Goal: Information Seeking & Learning: Learn about a topic

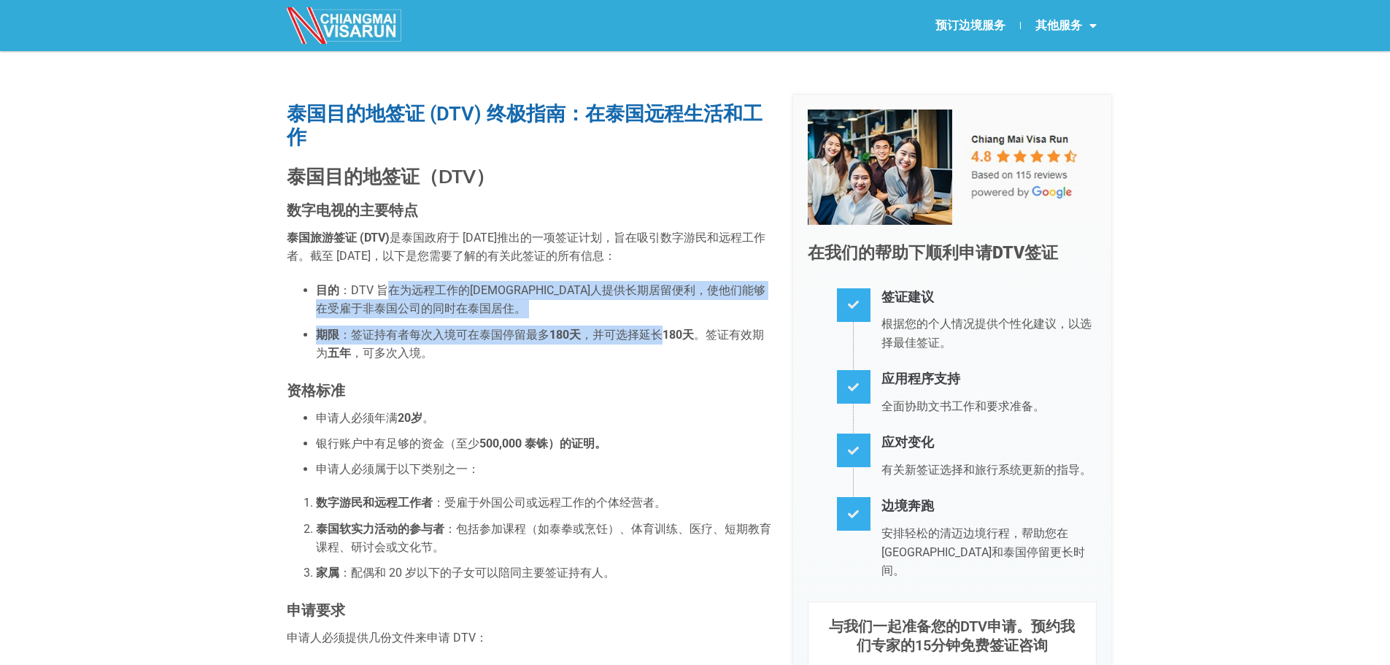
drag, startPoint x: 388, startPoint y: 286, endPoint x: 651, endPoint y: 344, distance: 269.6
click at [651, 344] on ul "目的 ：DTV 旨在为远程工作的[DEMOGRAPHIC_DATA]人提供长期居留便利，使他们能够在受雇于非泰国公司的同时在泰国居住。 期限 ：签证持有者每次…" at bounding box center [529, 322] width 484 height 82
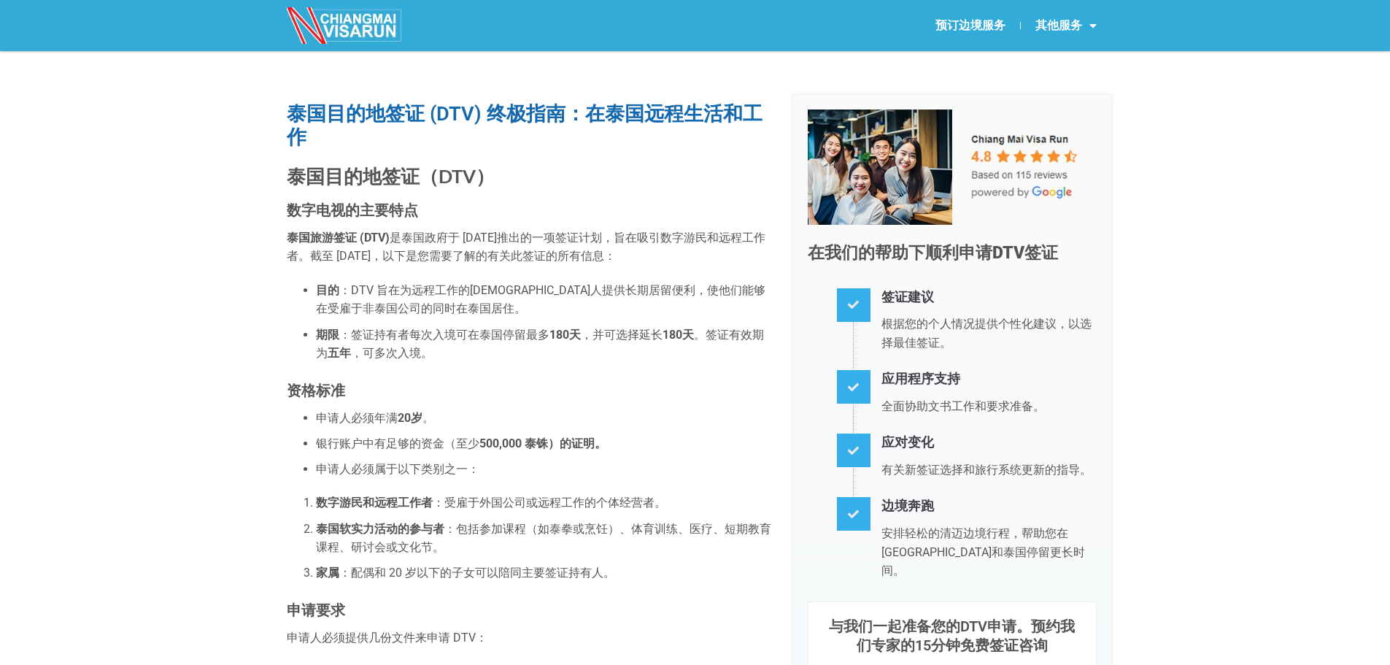
click at [573, 447] on font "500,000 泰铢）的证明。" at bounding box center [542, 443] width 127 height 14
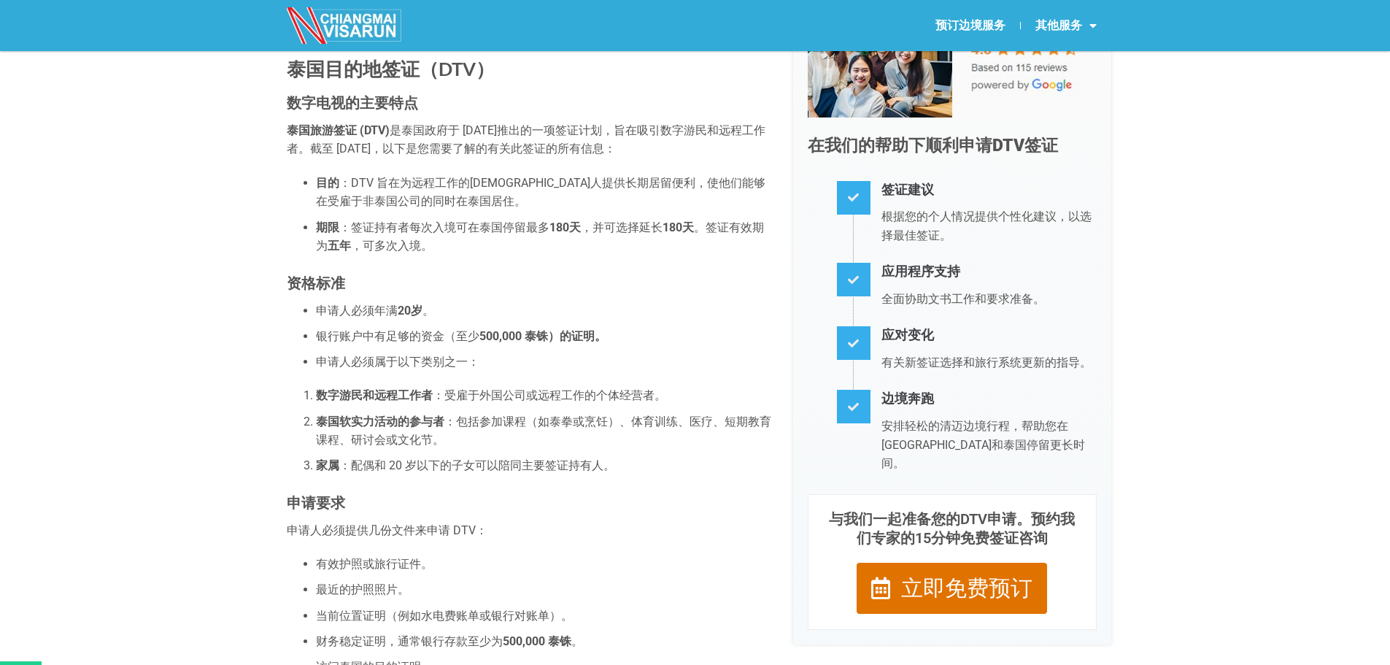
scroll to position [146, 0]
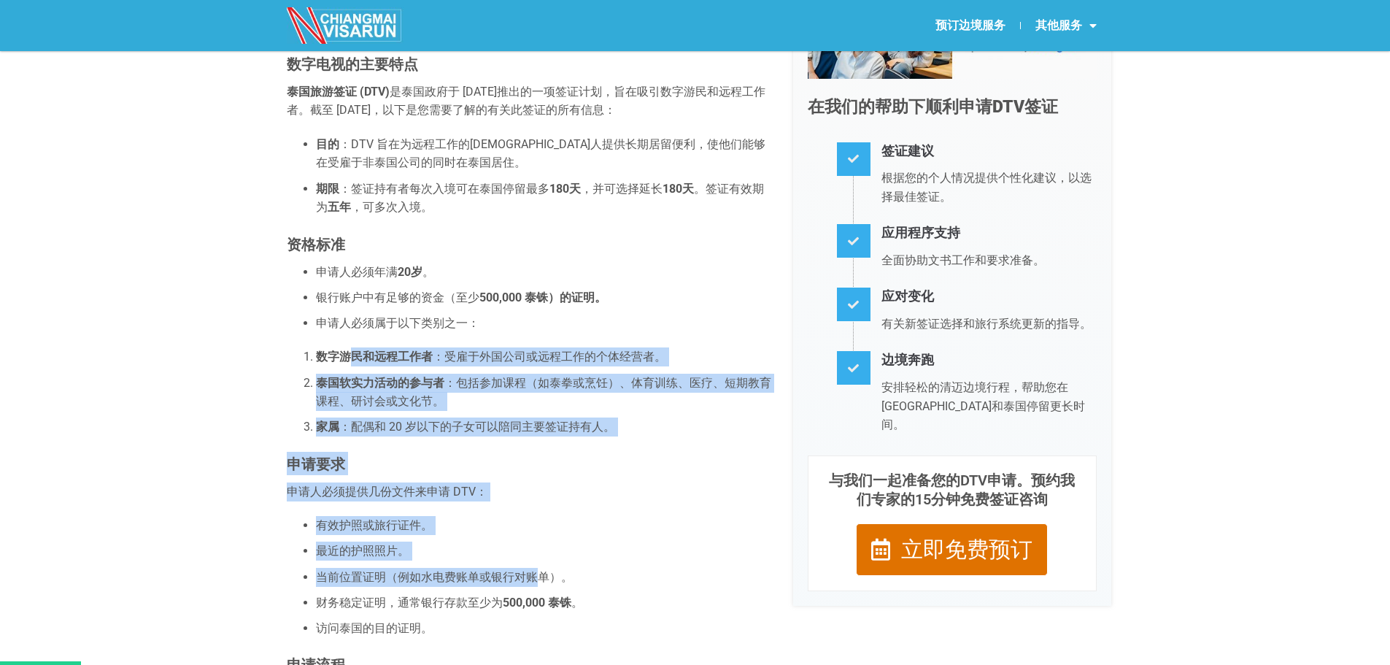
drag, startPoint x: 346, startPoint y: 353, endPoint x: 533, endPoint y: 572, distance: 288.2
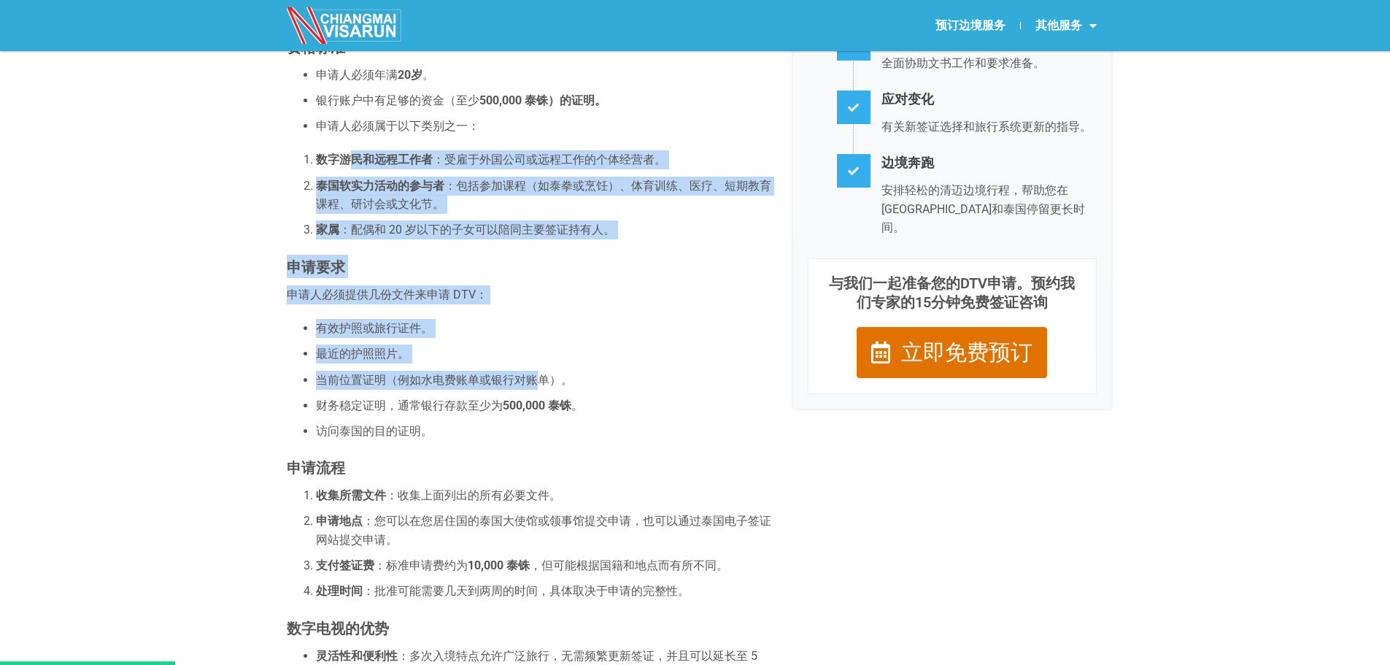
scroll to position [365, 0]
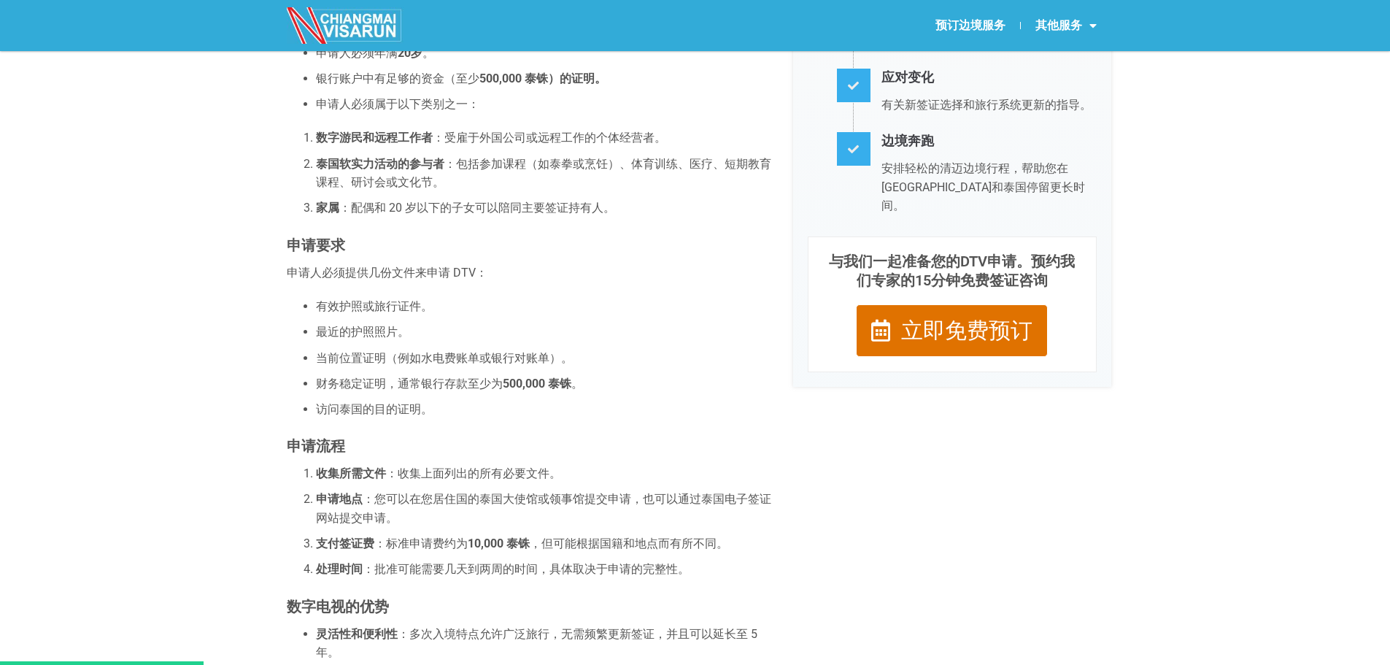
click at [344, 382] on font "财务稳定证明，通常银行存款至少为" at bounding box center [409, 383] width 187 height 14
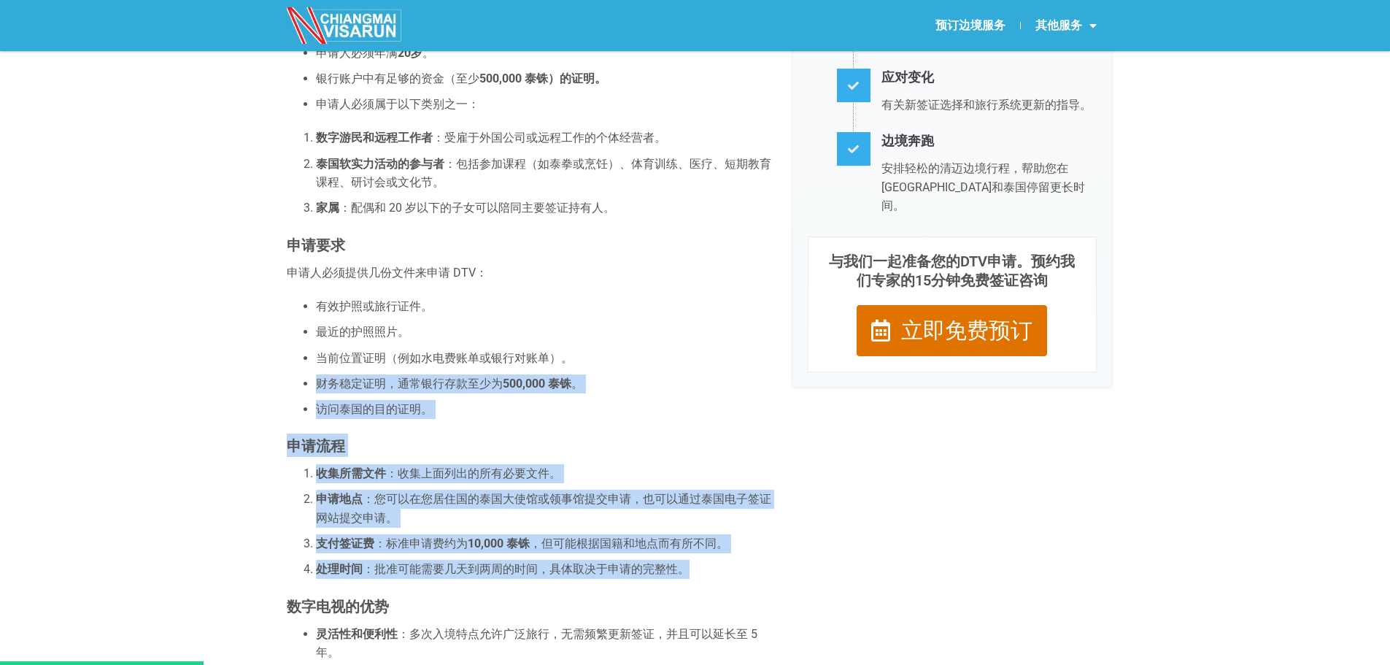
drag, startPoint x: 315, startPoint y: 384, endPoint x: 752, endPoint y: 571, distance: 475.2
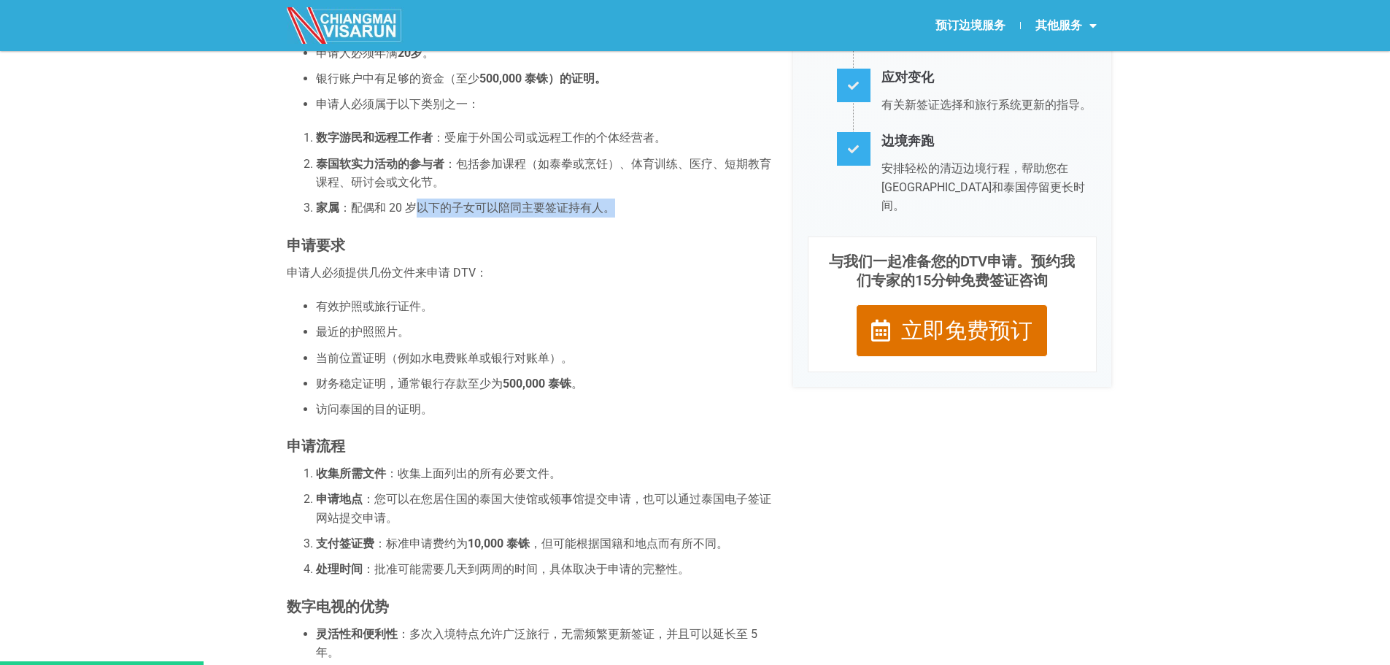
drag, startPoint x: 420, startPoint y: 206, endPoint x: 610, endPoint y: 209, distance: 189.7
click at [610, 209] on font "：配偶和 20 岁以下的子女可以陪同主要签证持有人。" at bounding box center [477, 208] width 276 height 14
click at [491, 172] on li "泰国软实力活动的参与者 ：包括参加课程（如泰拳或烹饪）、体育训练、医疗、短期教育课程、研讨会或文化节。" at bounding box center [543, 173] width 455 height 37
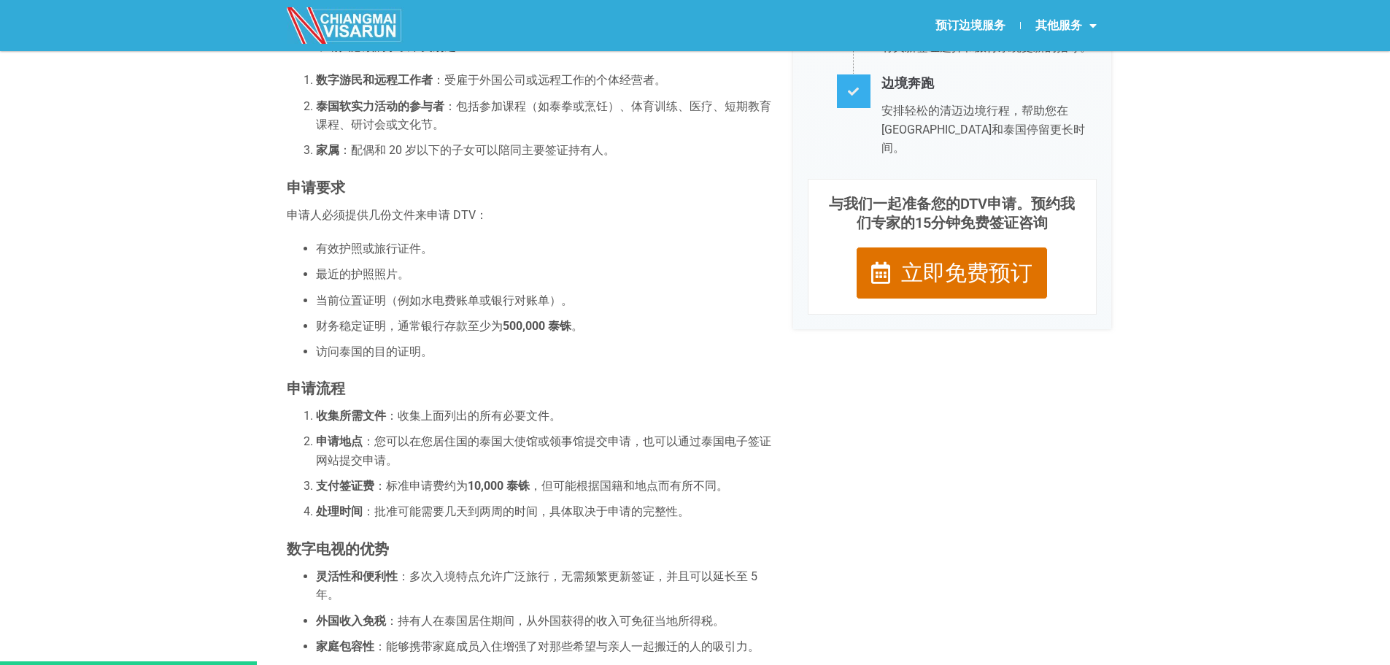
scroll to position [511, 0]
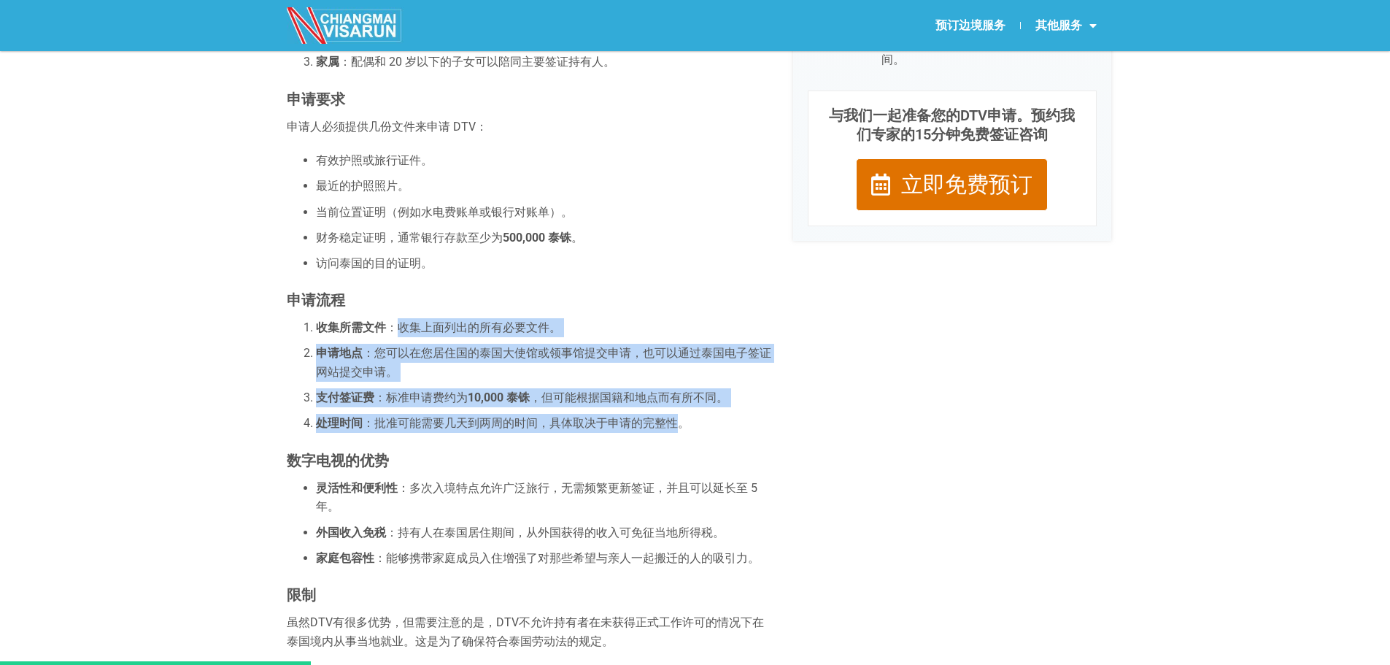
drag, startPoint x: 397, startPoint y: 326, endPoint x: 683, endPoint y: 428, distance: 303.7
click at [683, 428] on ol "收集所需文件 ：收集上面列出的所有必要文件。 申请地点 ：您可以在您居住国的泰国大使馆或领事馆提交申请，也可以通过泰国电子签证网站提交申请。 支付签证费 ：标…" at bounding box center [529, 375] width 484 height 115
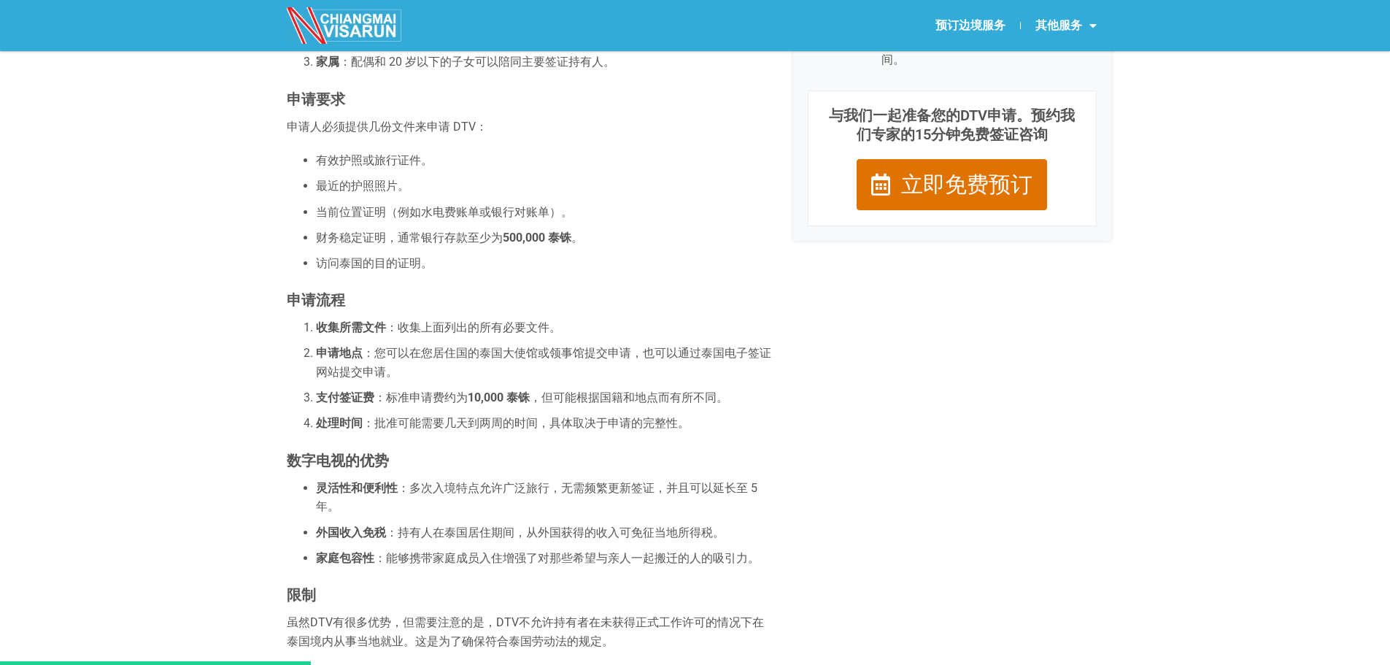
click at [290, 296] on font "申请流程" at bounding box center [316, 299] width 58 height 18
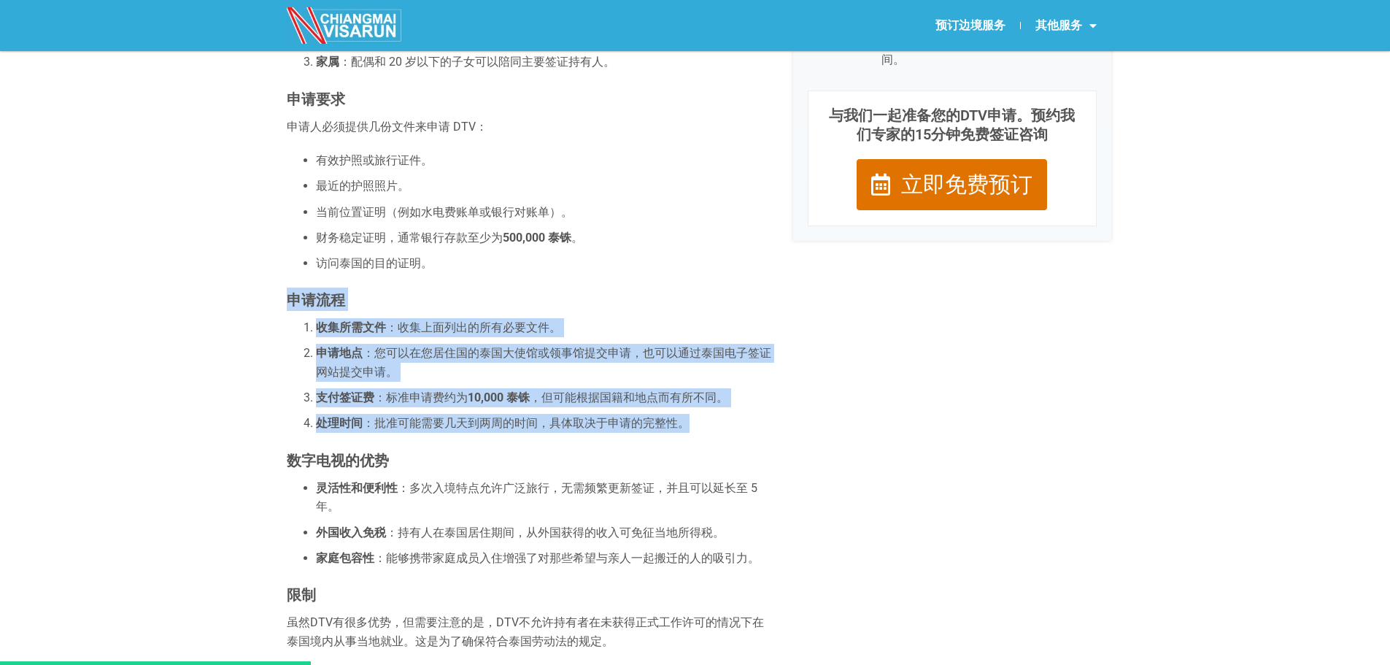
drag, startPoint x: 288, startPoint y: 295, endPoint x: 698, endPoint y: 423, distance: 429.4
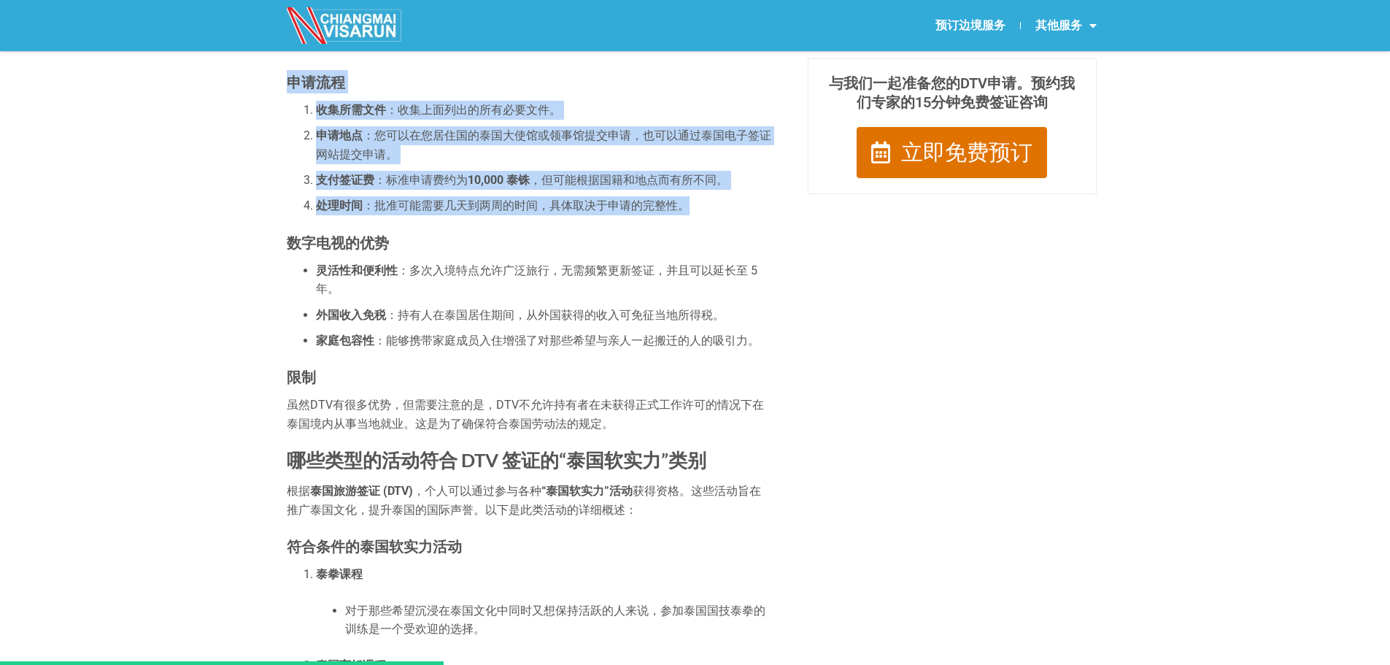
scroll to position [730, 0]
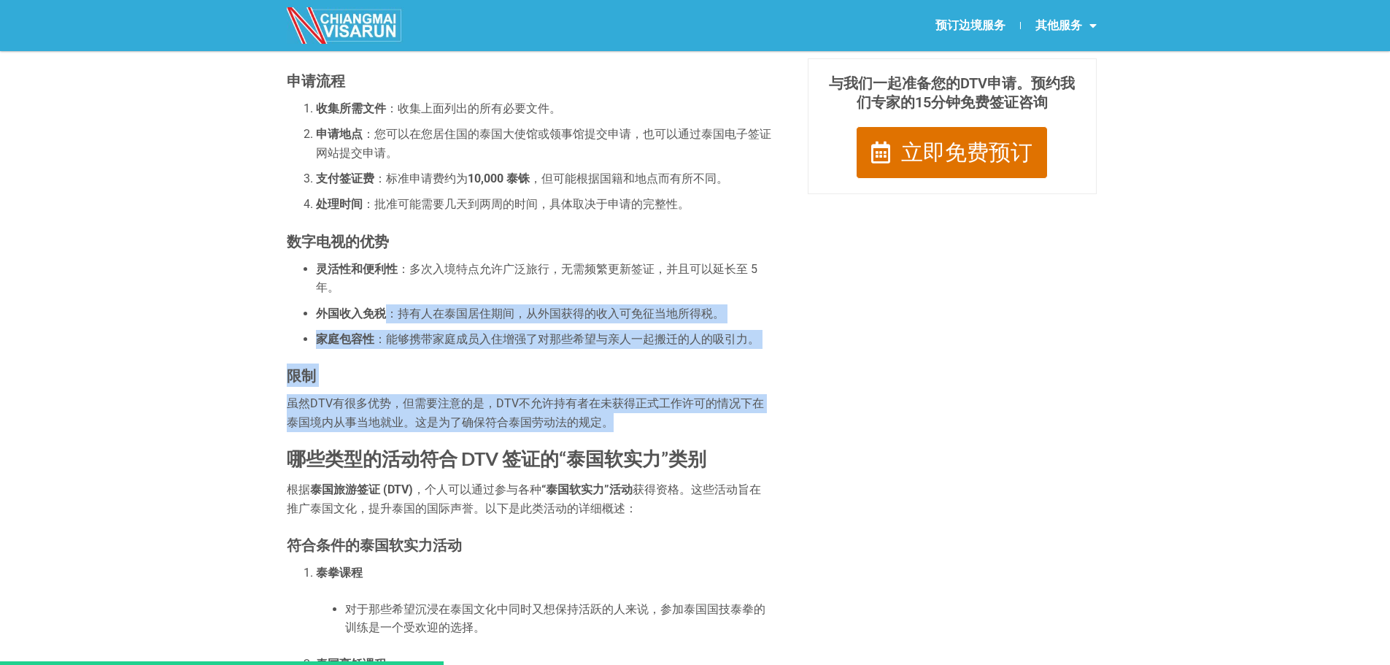
drag, startPoint x: 388, startPoint y: 308, endPoint x: 762, endPoint y: 416, distance: 388.8
click at [762, 416] on div "泰国目的地签证（DTV） 数字电视的主要特点 泰国旅游签证 (DTV) 是 泰国政府于 [DATE]推出的一项签证计划，旨在吸引数字游民和远程工作者。截至 […" at bounding box center [529, 553] width 484 height 2237
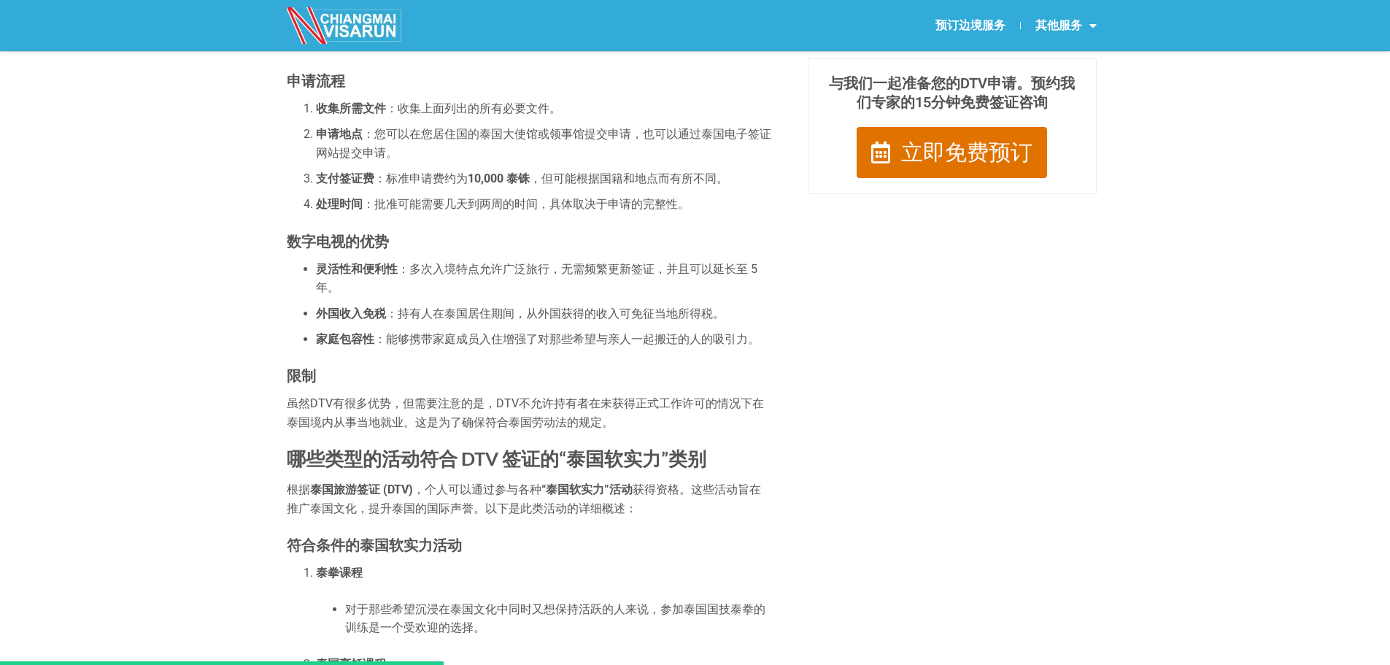
click at [524, 258] on div "泰国目的地签证（DTV） 数字电视的主要特点 泰国旅游签证 (DTV) 是 泰国政府于 [DATE]推出的一项签证计划，旨在吸引数字游民和远程工作者。截至 […" at bounding box center [529, 553] width 484 height 2237
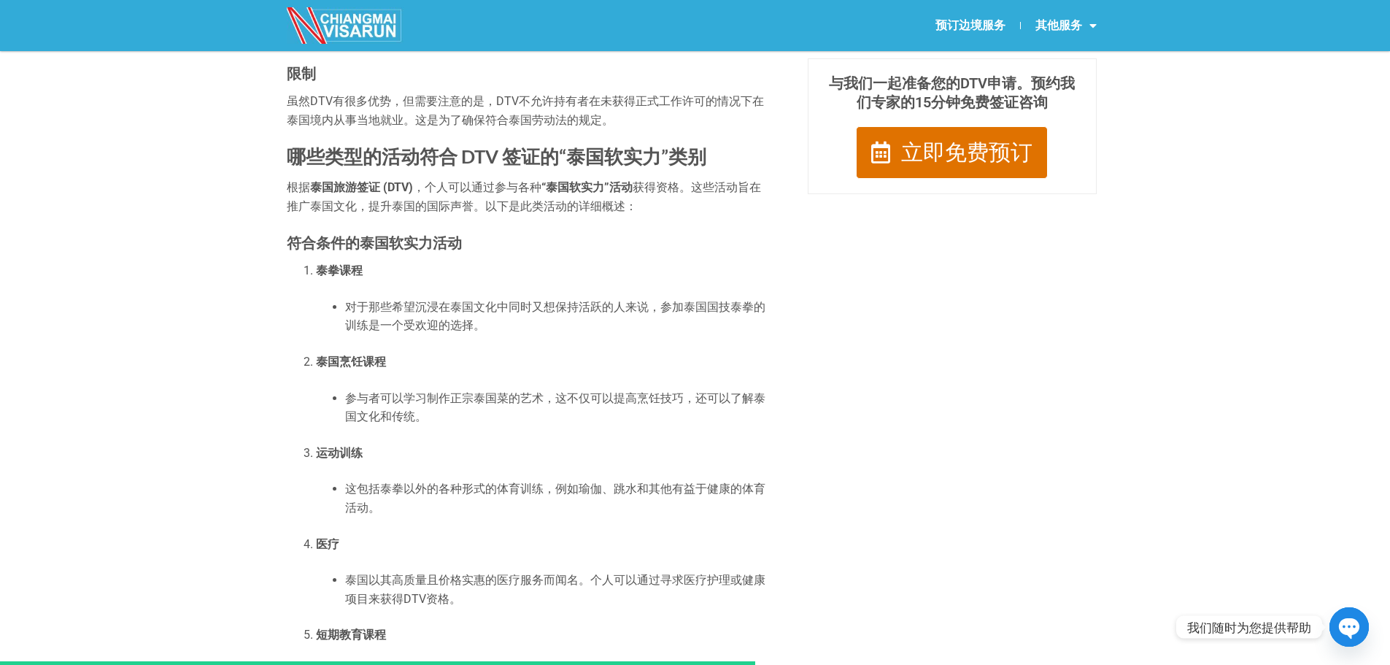
scroll to position [948, 0]
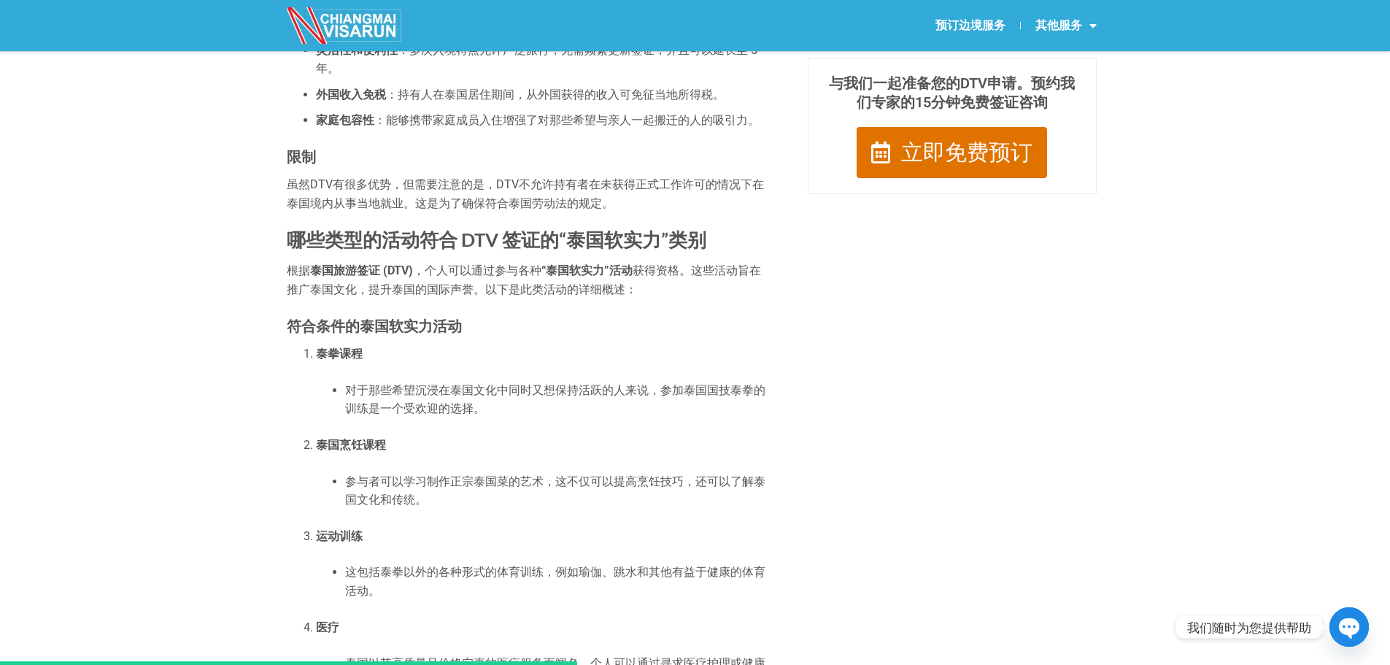
click at [1086, 385] on div "泰国目的地签证 (DTV) 终极指南：在泰国远程生活和工作 泰国目的地签证（DTV） 数字电视的主要特点 泰国旅游签证 (DTV) 是 泰国政府于 [DATE…" at bounding box center [695, 310] width 832 height 2343
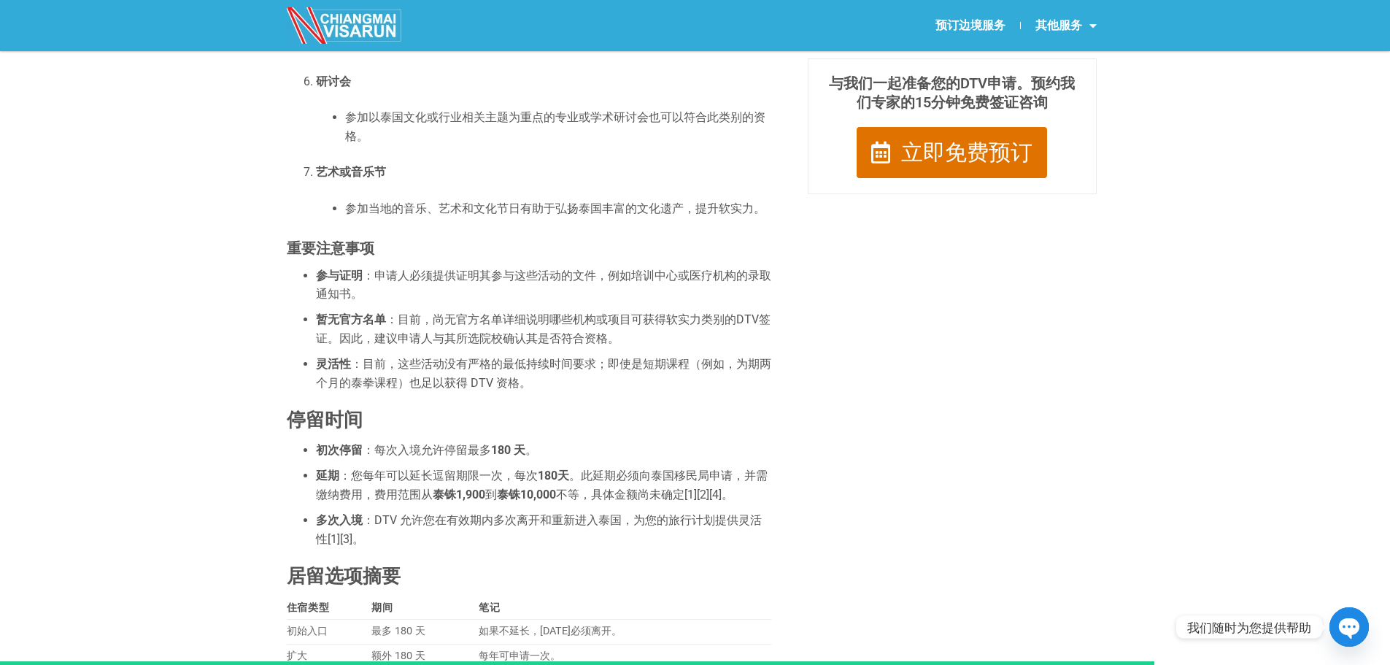
scroll to position [1897, 0]
